Goal: Task Accomplishment & Management: Complete application form

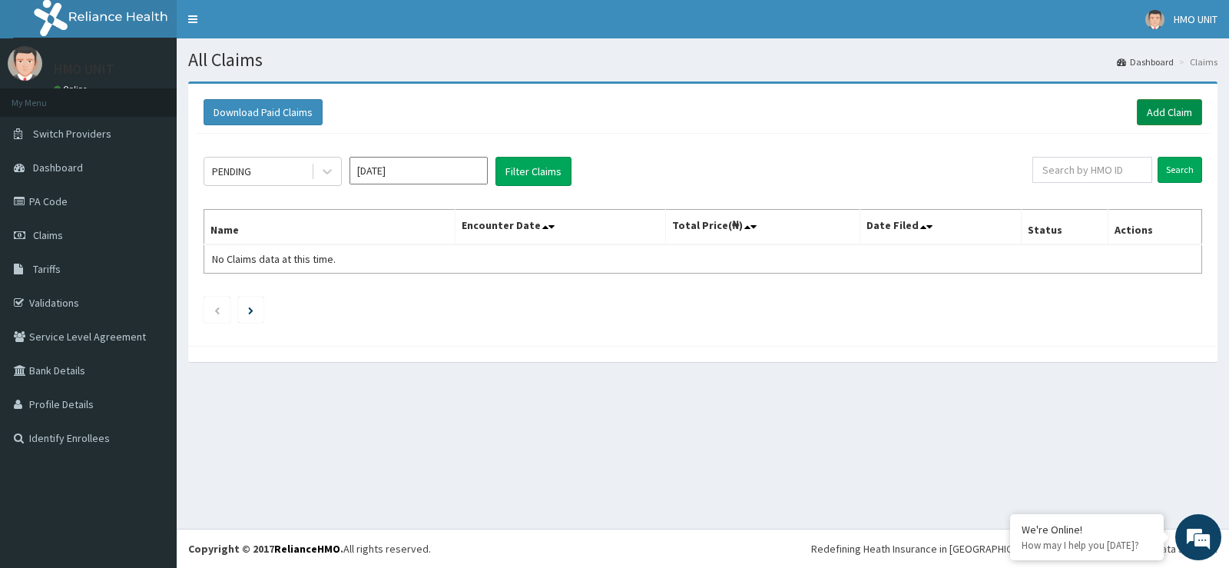
click at [1165, 120] on link "Add Claim" at bounding box center [1169, 112] width 65 height 26
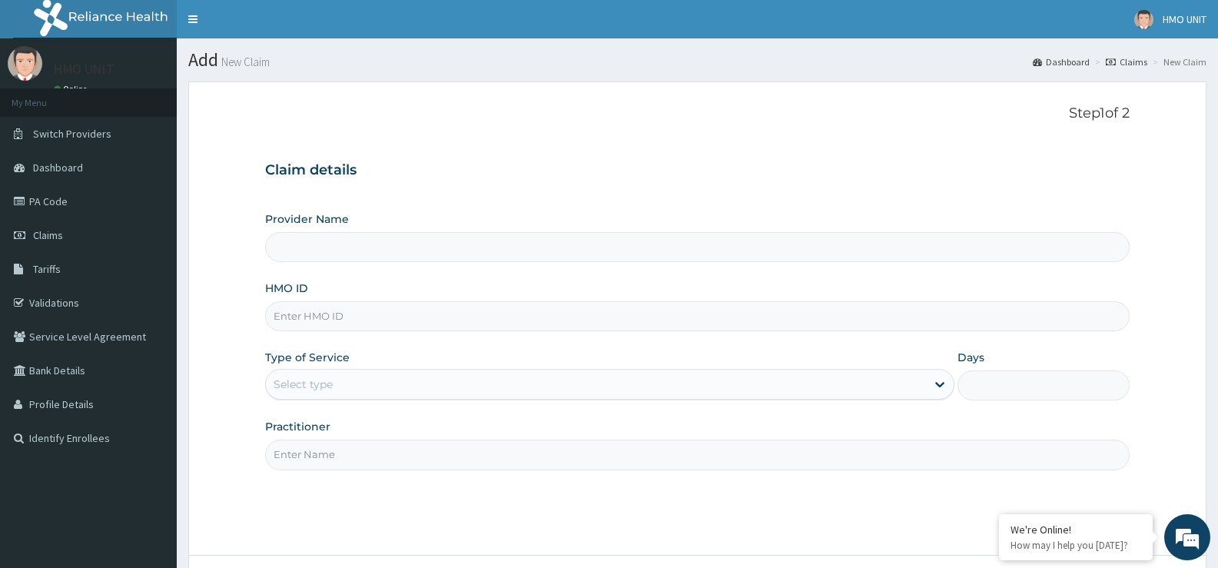
type input "Grandville Medville and Laser"
click at [48, 241] on span "Claims" at bounding box center [48, 235] width 30 height 14
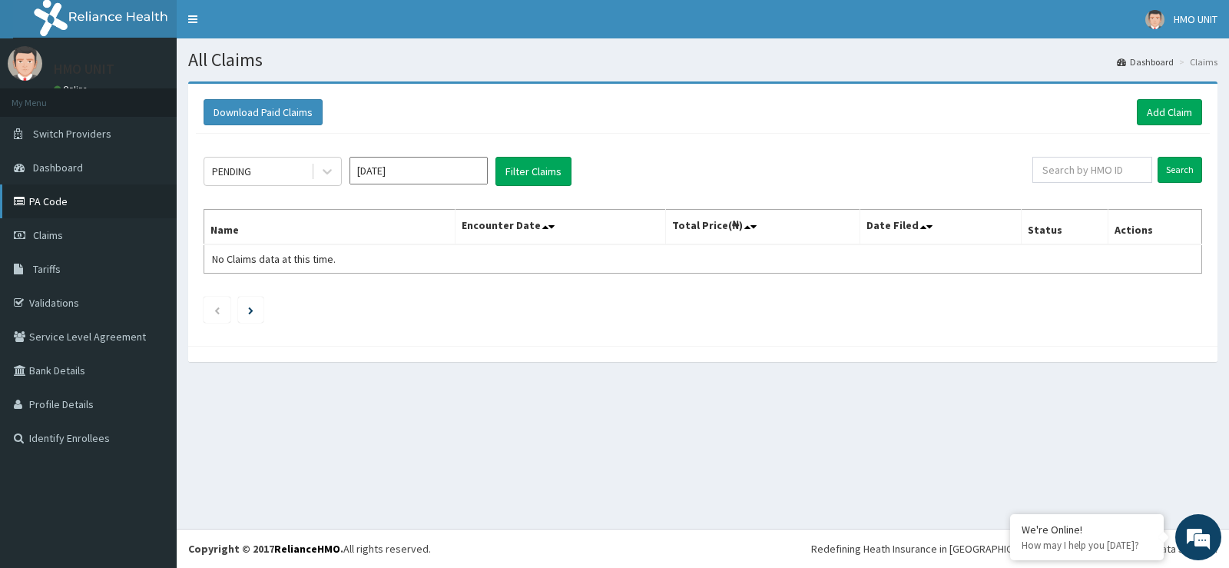
click at [39, 207] on link "PA Code" at bounding box center [88, 201] width 177 height 34
click at [1155, 112] on link "Add Claim" at bounding box center [1169, 112] width 65 height 26
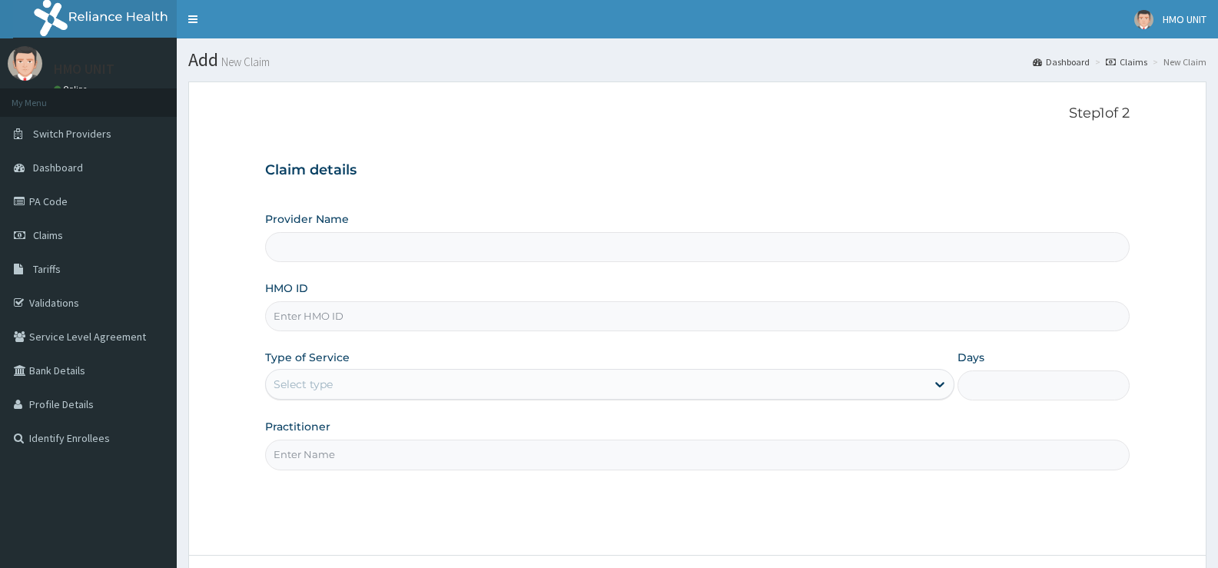
drag, startPoint x: 0, startPoint y: 0, endPoint x: 356, endPoint y: 322, distance: 479.7
click at [356, 322] on input "HMO ID" at bounding box center [697, 316] width 864 height 30
type input "Grandville Medville and Laser"
paste input "CYU/10194/C"
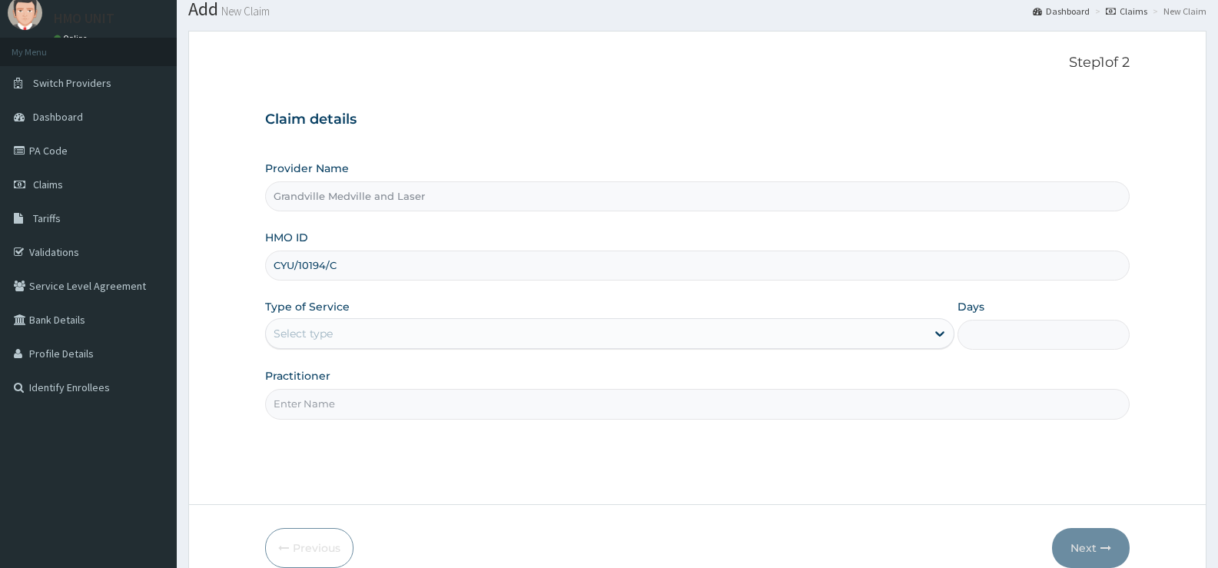
scroll to position [77, 0]
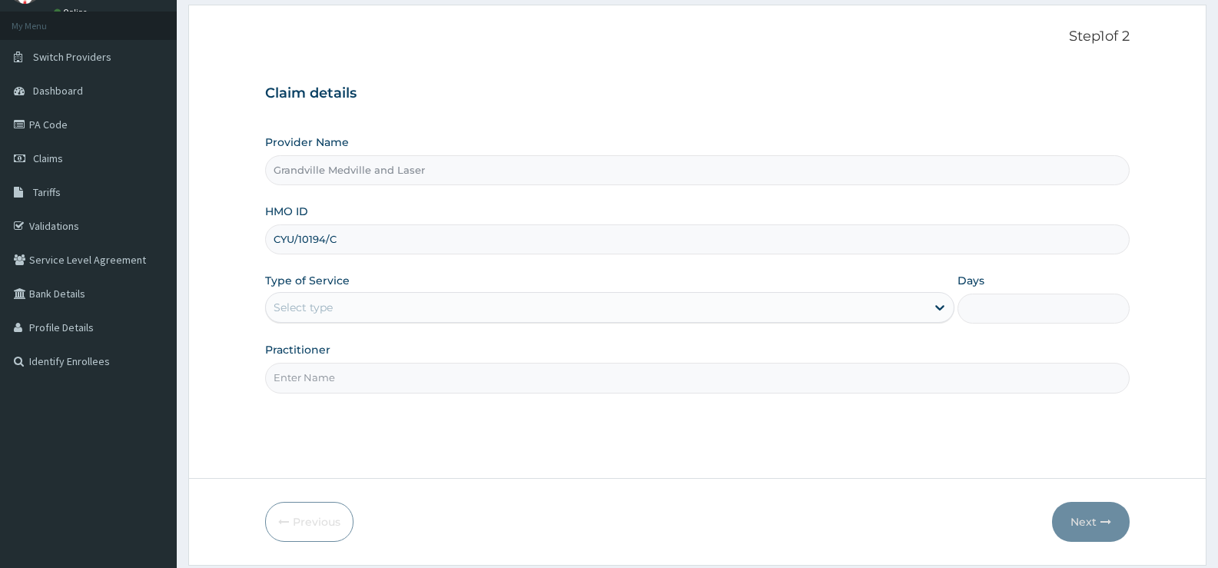
type input "CYU/10194/C"
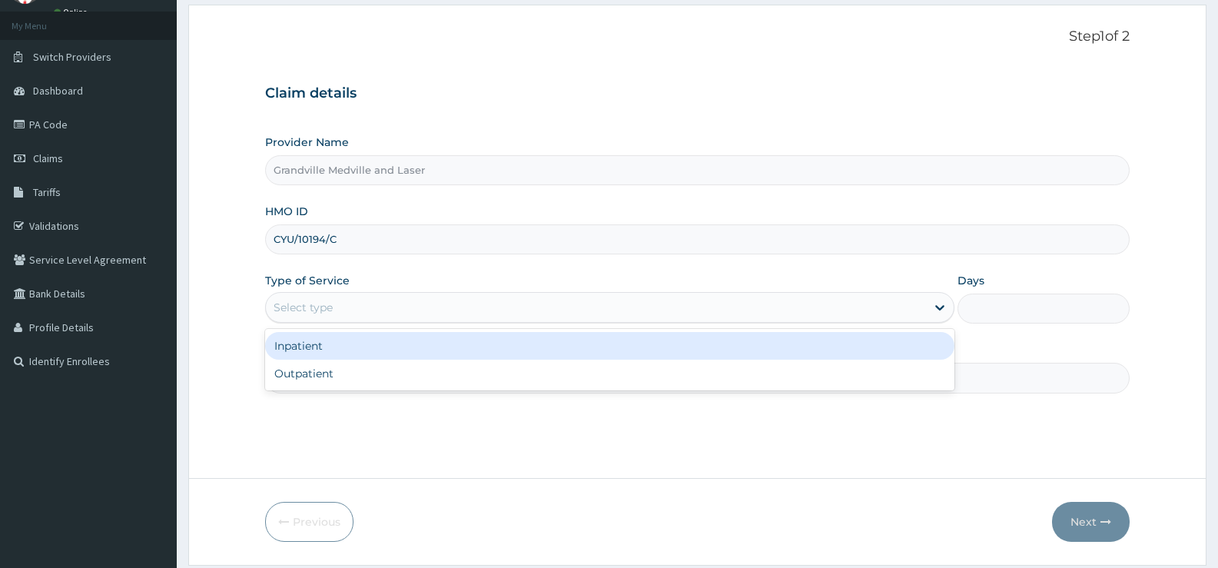
click at [360, 313] on div "Select type" at bounding box center [595, 307] width 659 height 25
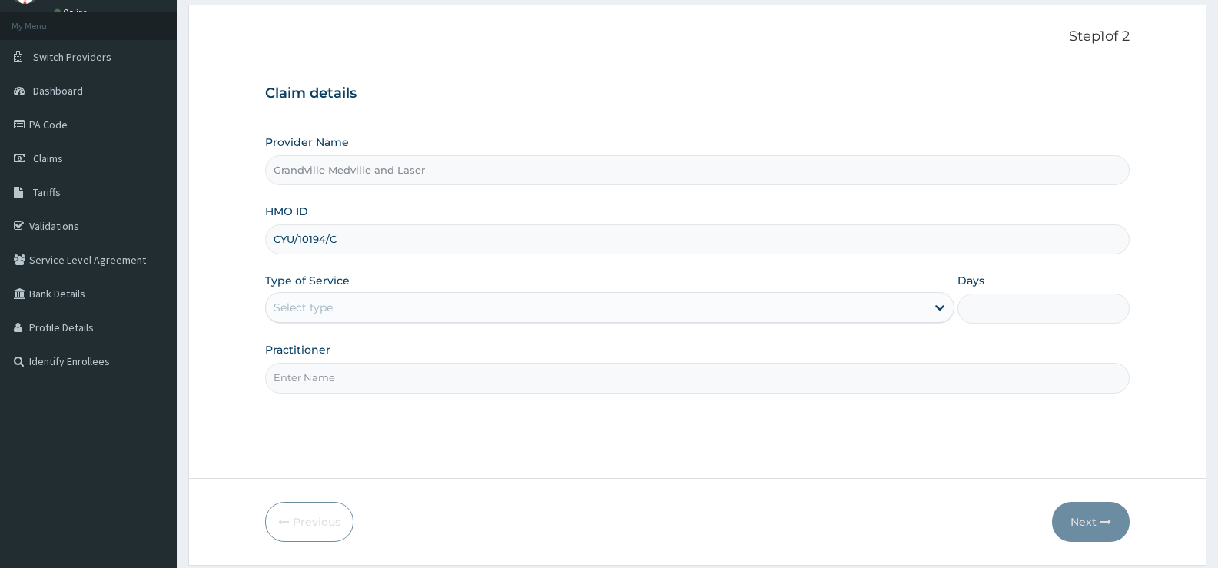
click at [363, 302] on div "Select type" at bounding box center [595, 307] width 659 height 25
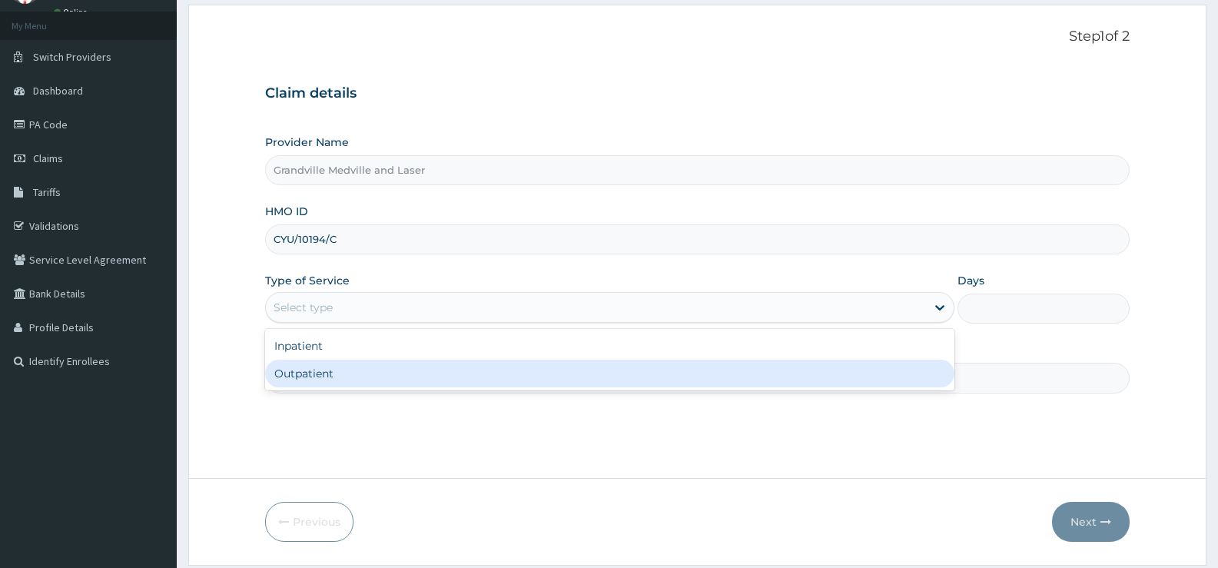
click at [337, 371] on div "Outpatient" at bounding box center [609, 374] width 688 height 28
type input "1"
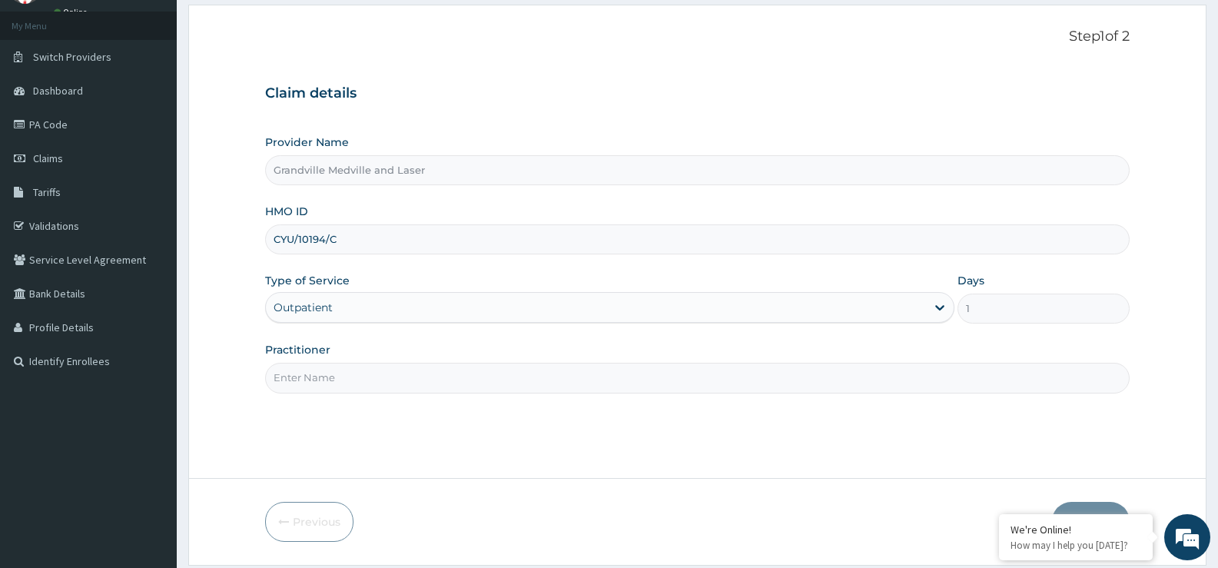
click at [402, 381] on input "Practitioner" at bounding box center [697, 378] width 864 height 30
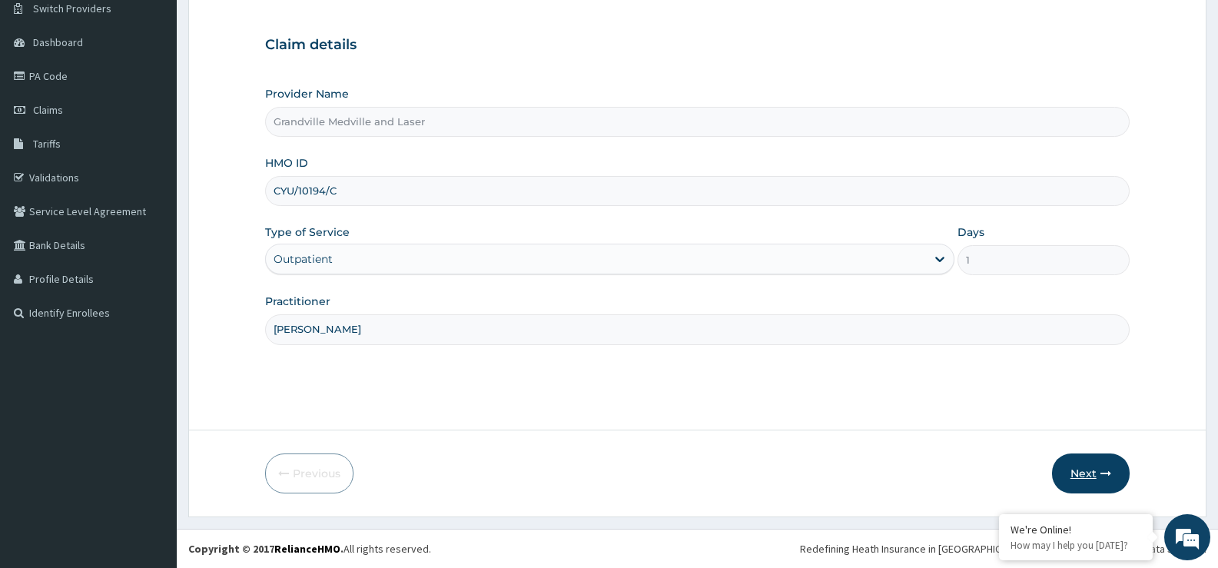
scroll to position [0, 0]
type input "Dr Abioye"
click at [1089, 477] on button "Next" at bounding box center [1091, 473] width 78 height 40
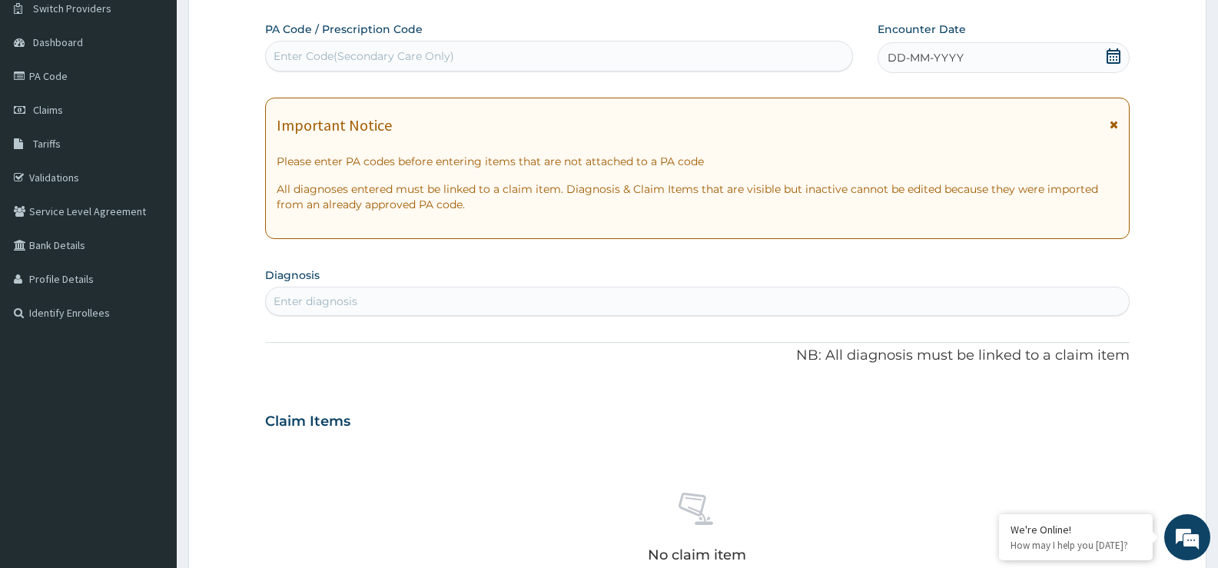
click at [333, 65] on div "Enter Code(Secondary Care Only)" at bounding box center [559, 56] width 586 height 25
paste input "PA/DA832A"
type input "PA/DA832A"
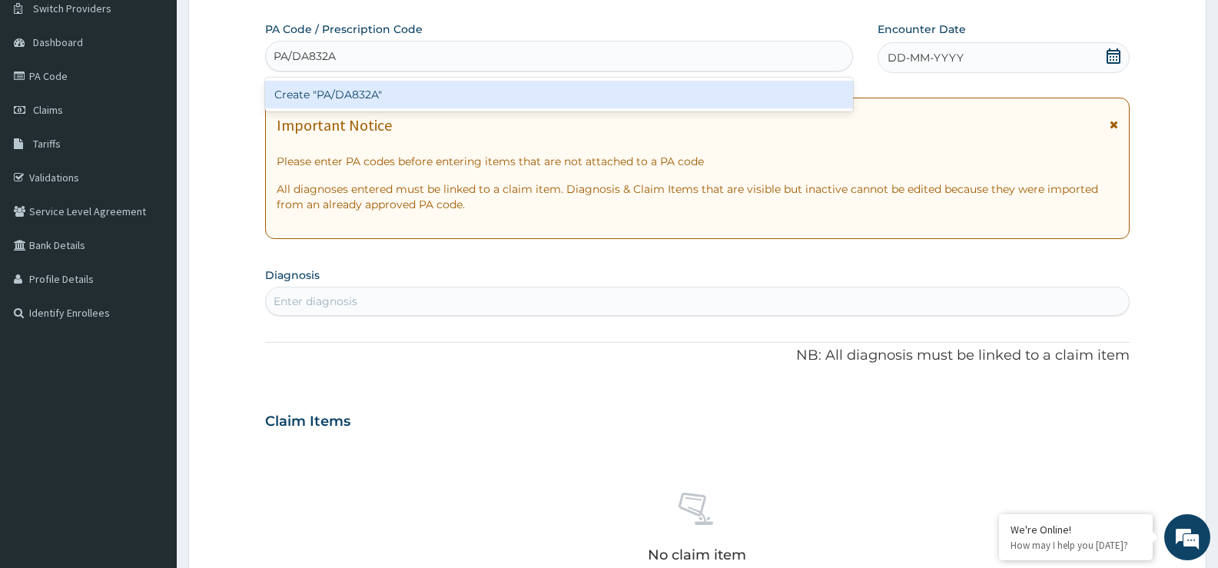
click at [393, 95] on div "Create "PA/DA832A"" at bounding box center [559, 95] width 588 height 28
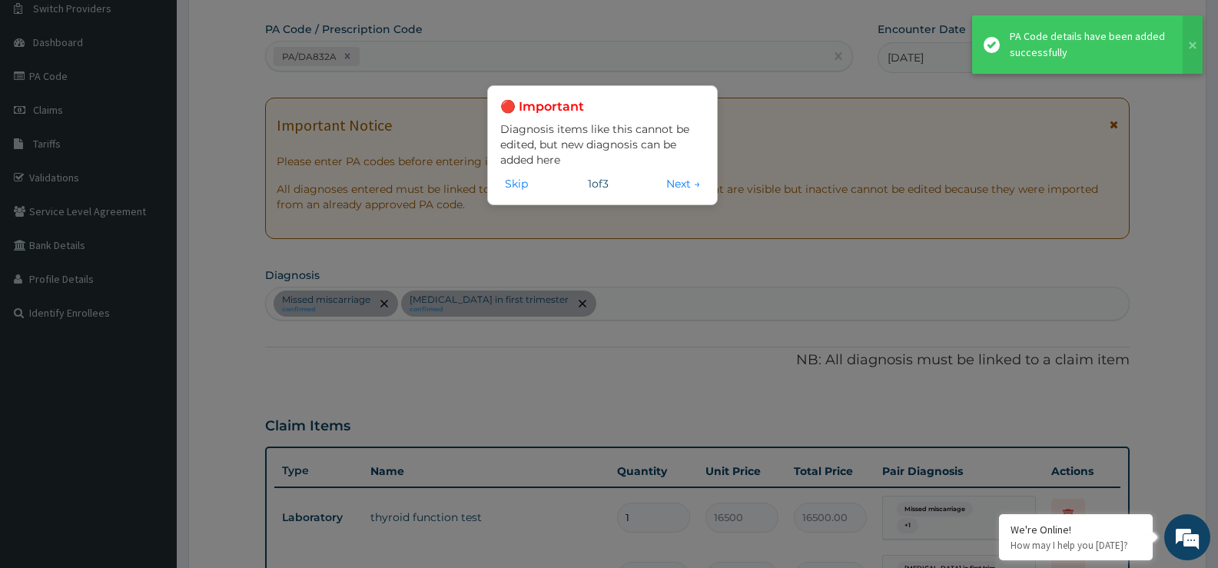
scroll to position [539, 0]
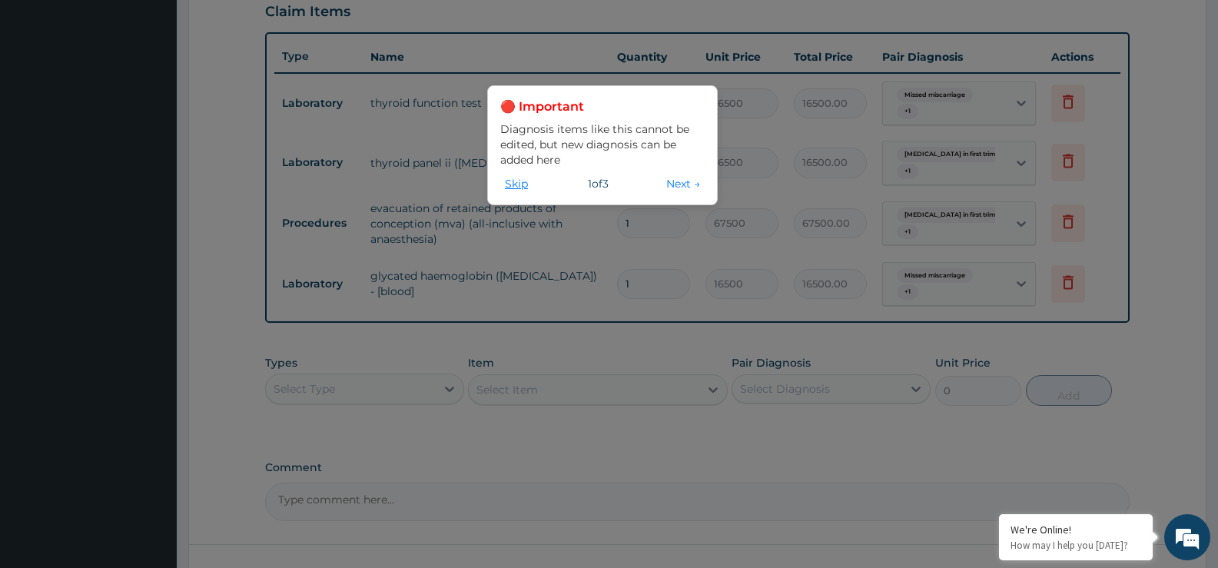
click at [518, 184] on button "Skip" at bounding box center [516, 183] width 32 height 17
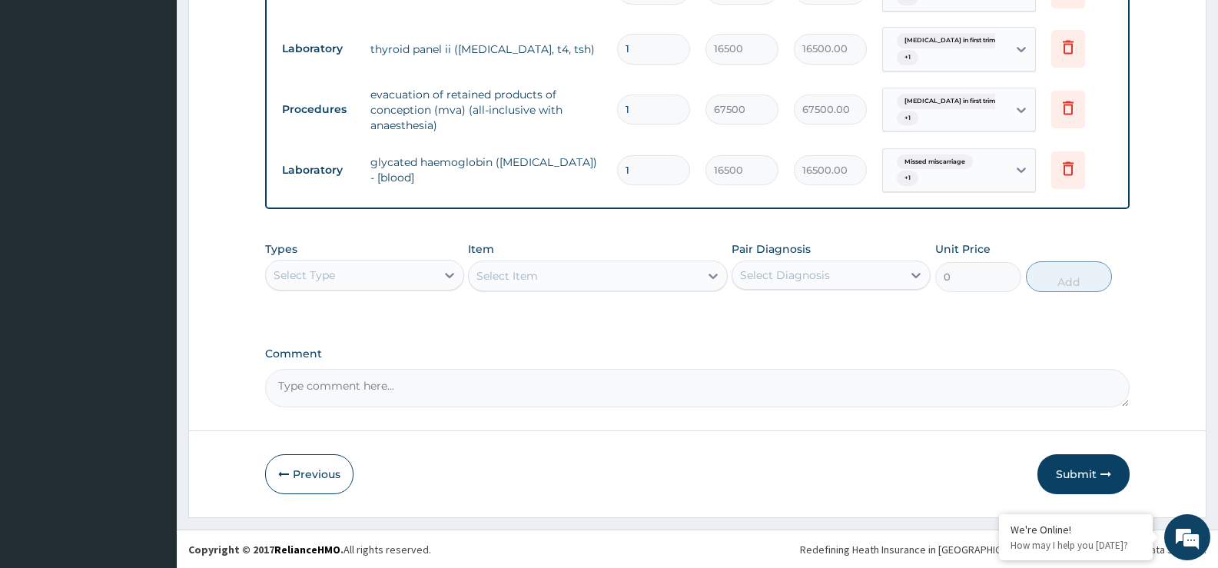
scroll to position [654, 0]
click at [1078, 479] on button "Submit" at bounding box center [1083, 473] width 92 height 40
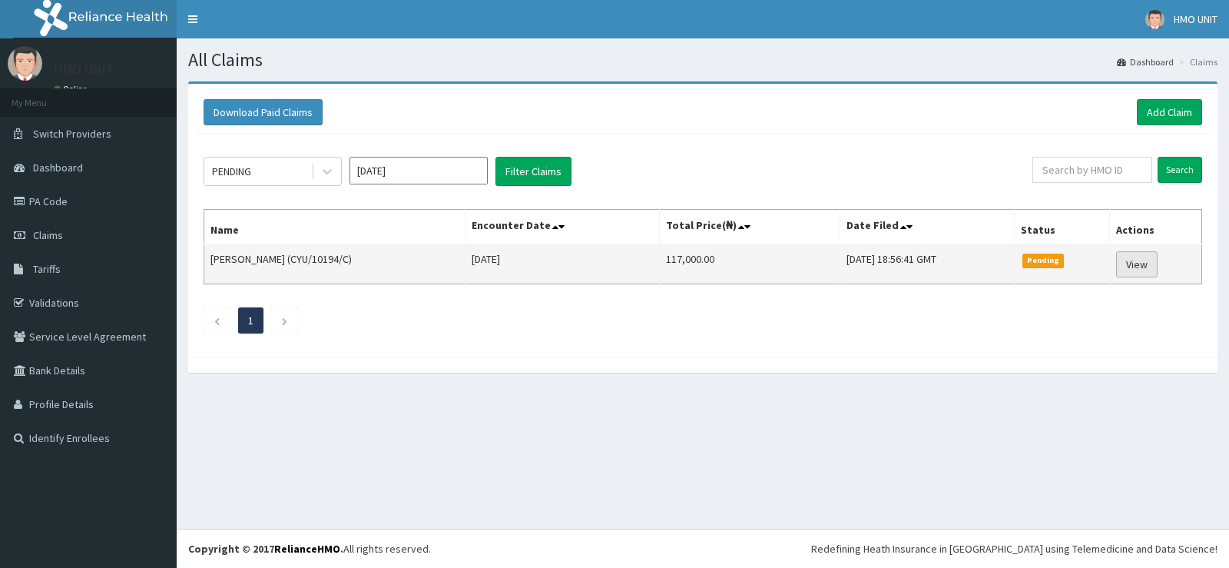
click at [1149, 271] on link "View" at bounding box center [1136, 264] width 41 height 26
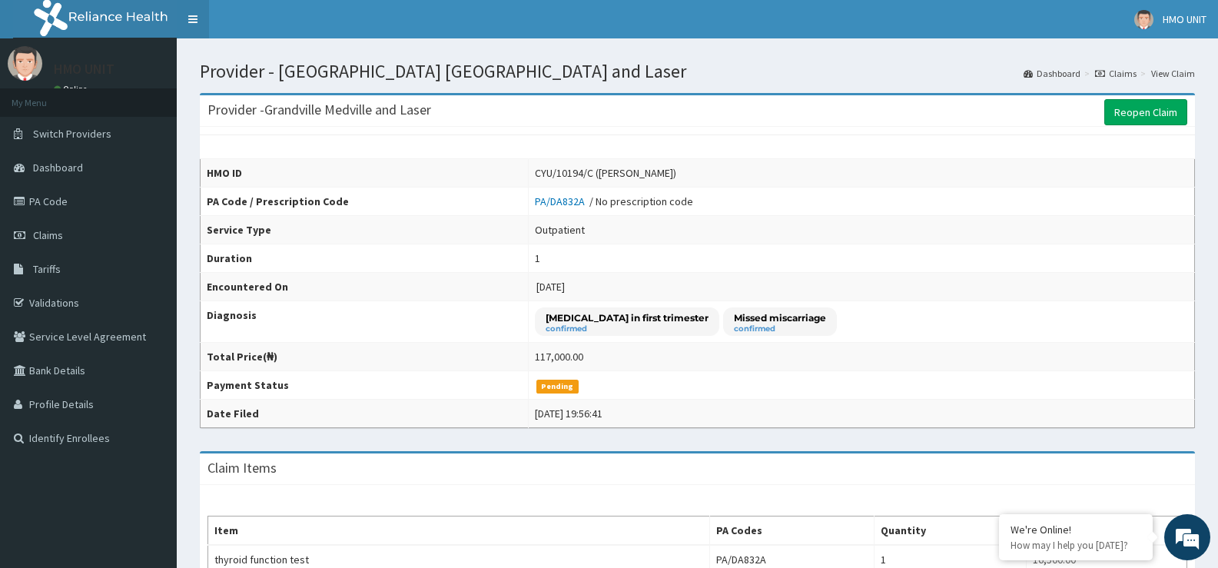
click at [192, 19] on link "Toggle navigation" at bounding box center [193, 19] width 32 height 38
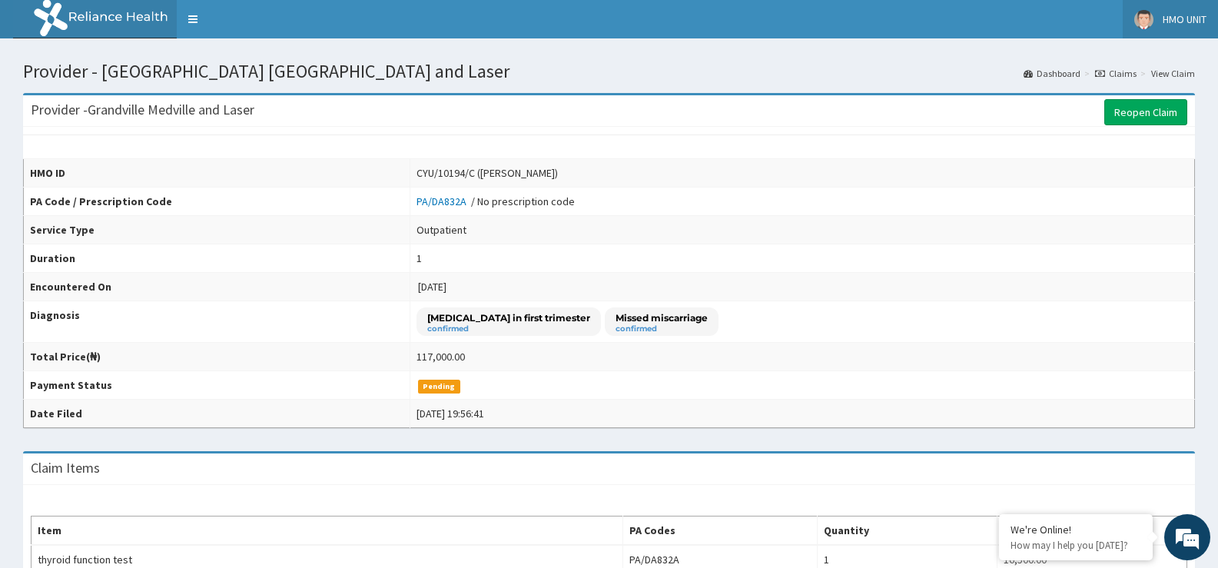
click at [1154, 25] on link "HMO UNIT" at bounding box center [1169, 19] width 95 height 38
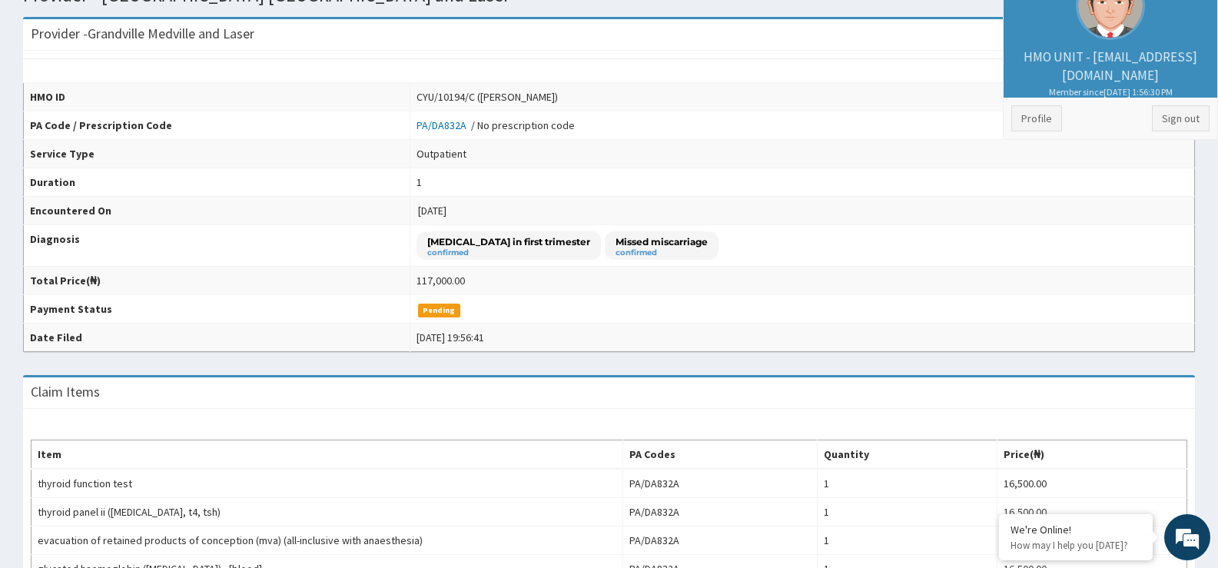
scroll to position [77, 0]
click at [1159, 119] on link "Sign out" at bounding box center [1181, 117] width 58 height 26
